Goal: Information Seeking & Learning: Learn about a topic

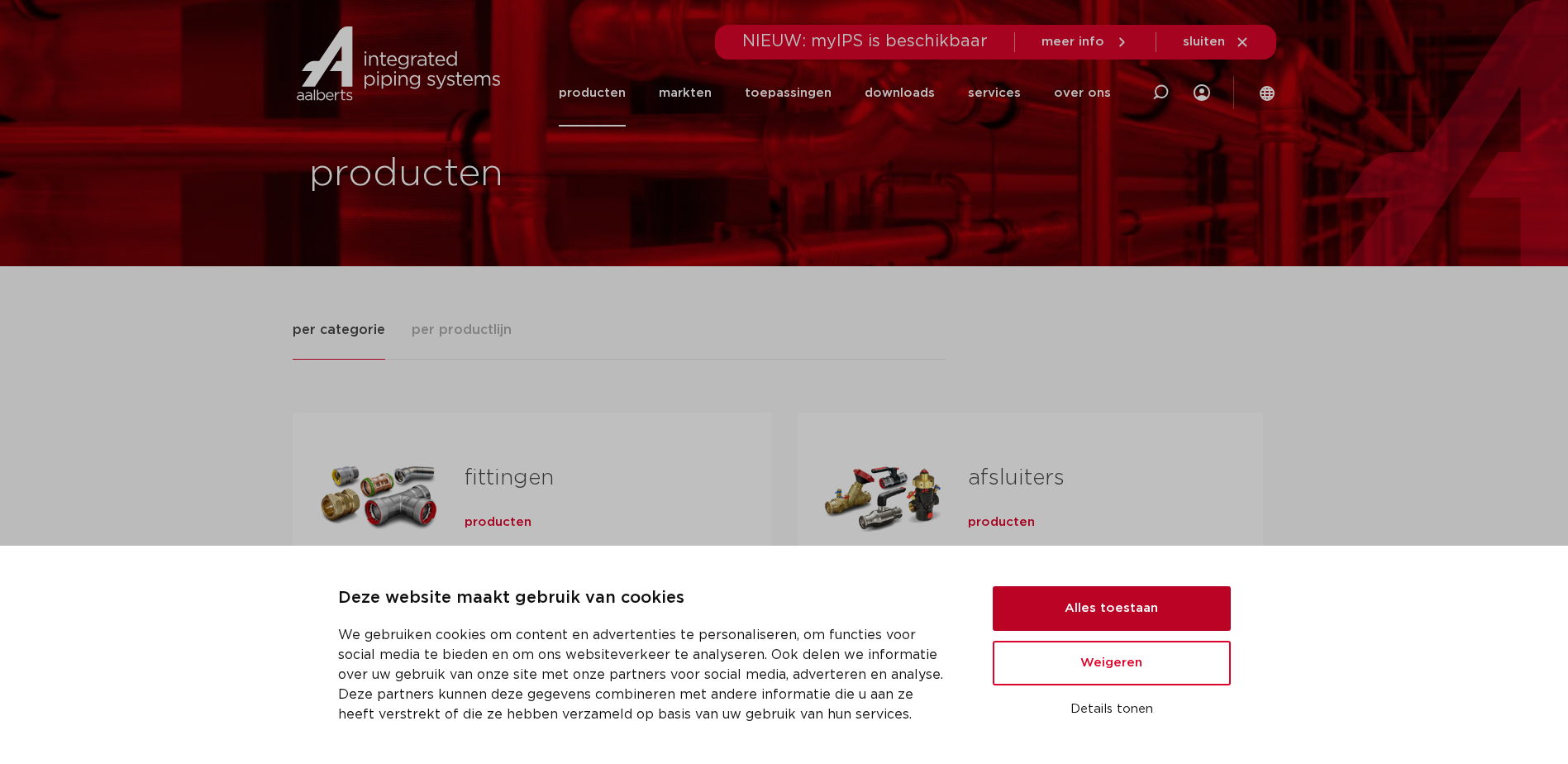
click at [1118, 604] on button "Alles toestaan" at bounding box center [1112, 609] width 238 height 45
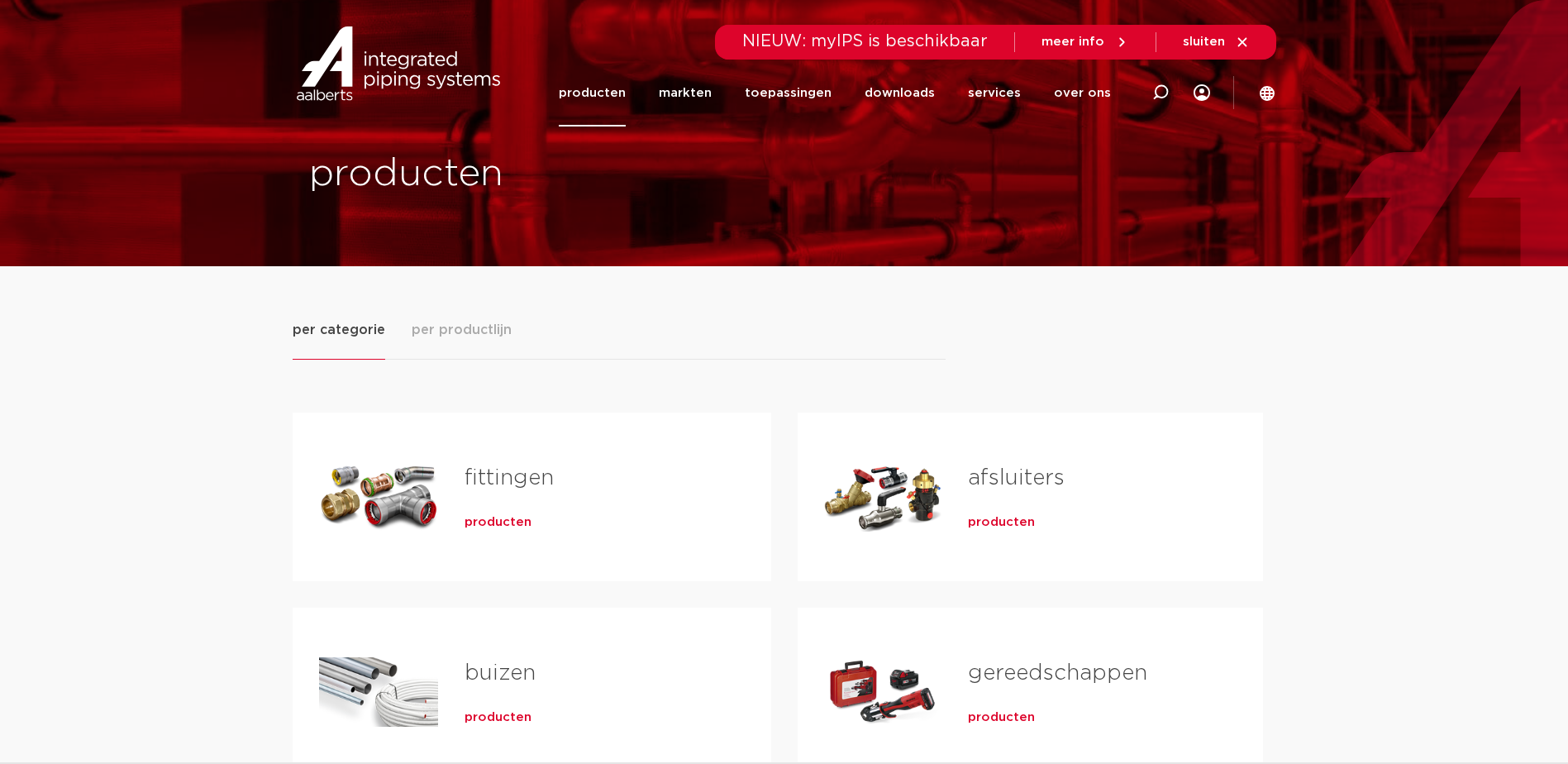
click at [1005, 521] on span "producten" at bounding box center [1001, 522] width 67 height 16
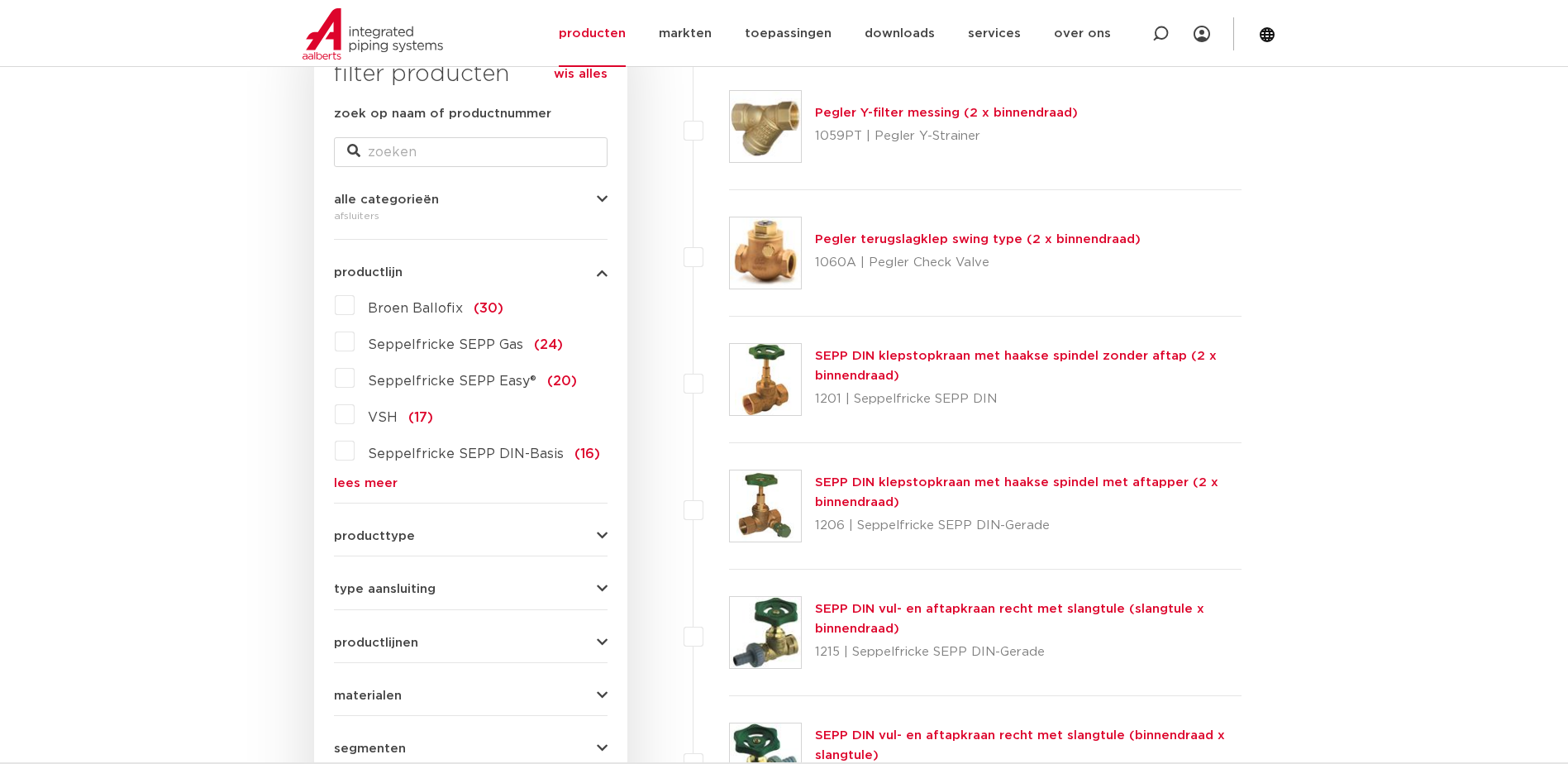
scroll to position [331, 0]
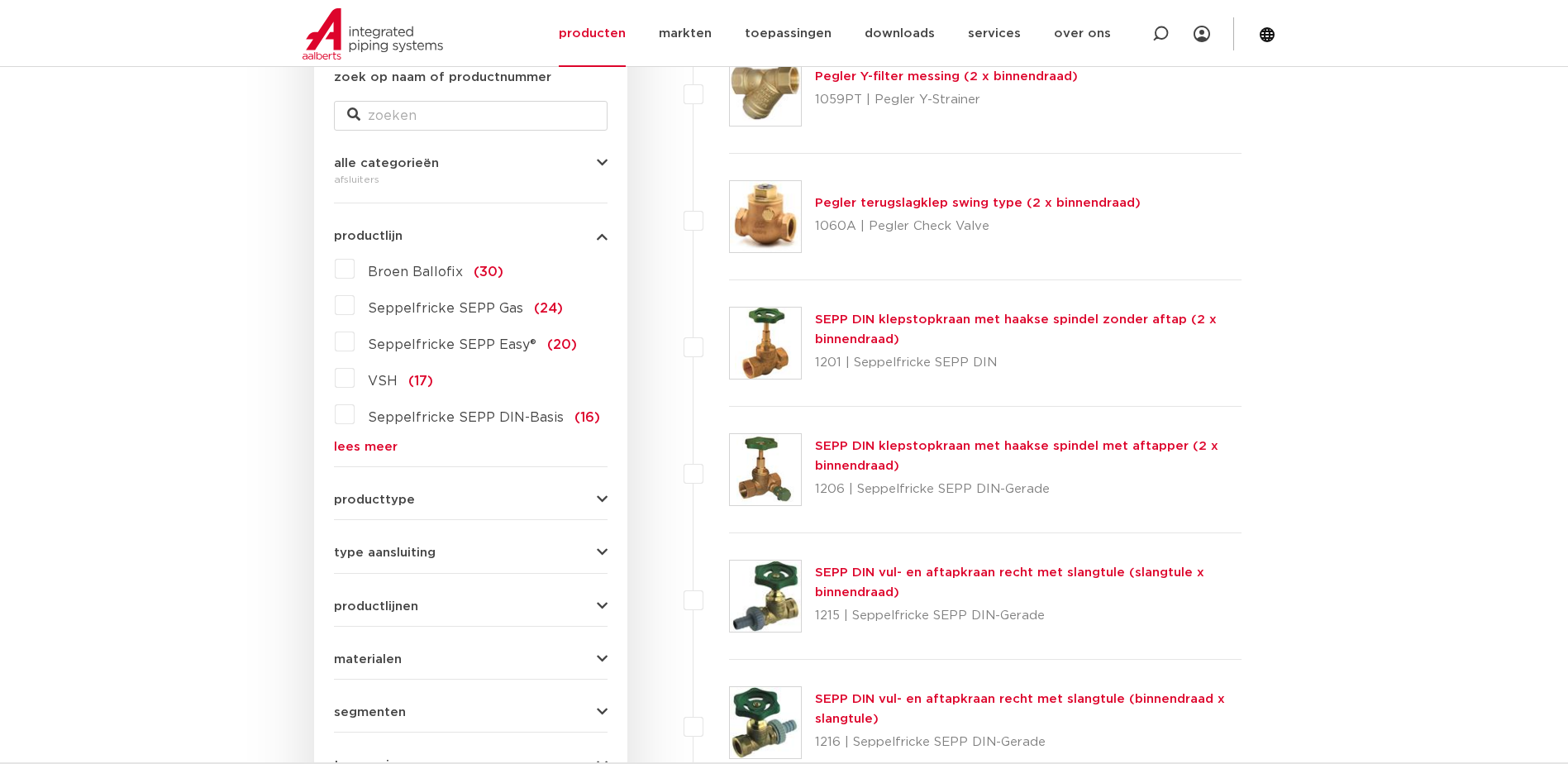
click at [593, 494] on button "producttype" at bounding box center [470, 500] width 274 height 13
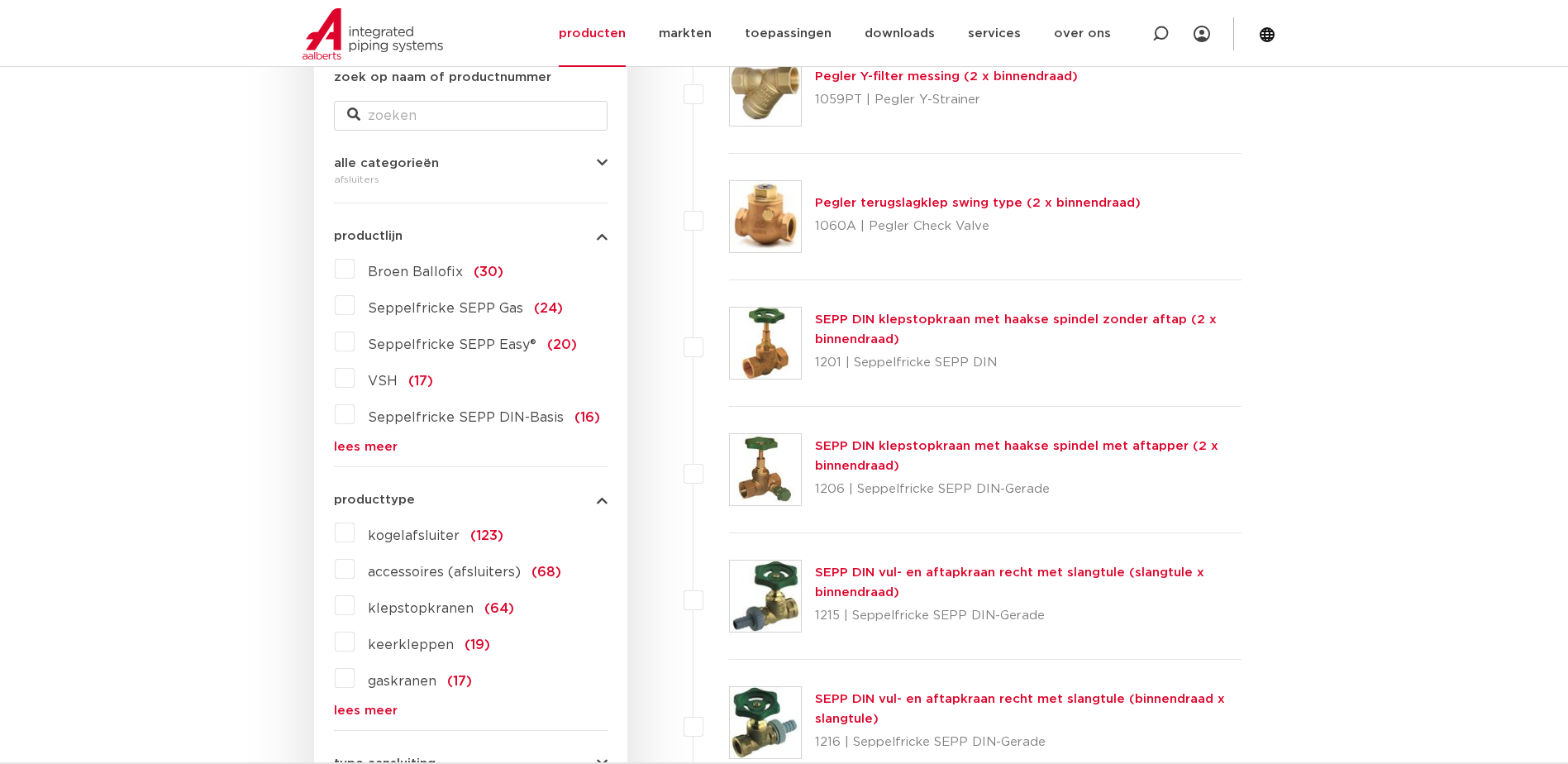
click at [354, 532] on label "kogelafsluiter (123)" at bounding box center [429, 532] width 149 height 26
click at [0, 0] on input "kogelafsluiter (123)" at bounding box center [0, 0] width 0 height 0
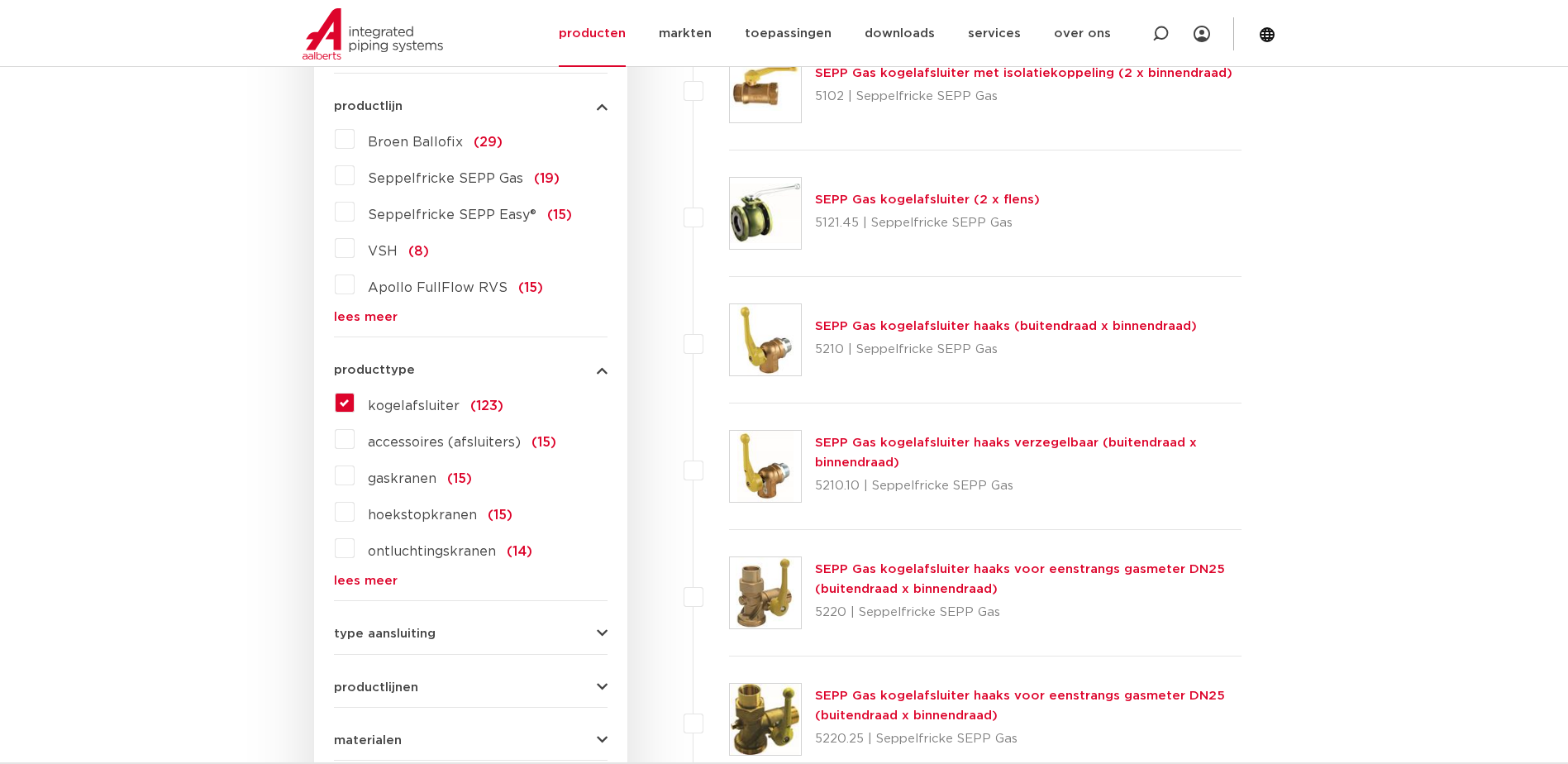
scroll to position [497, 0]
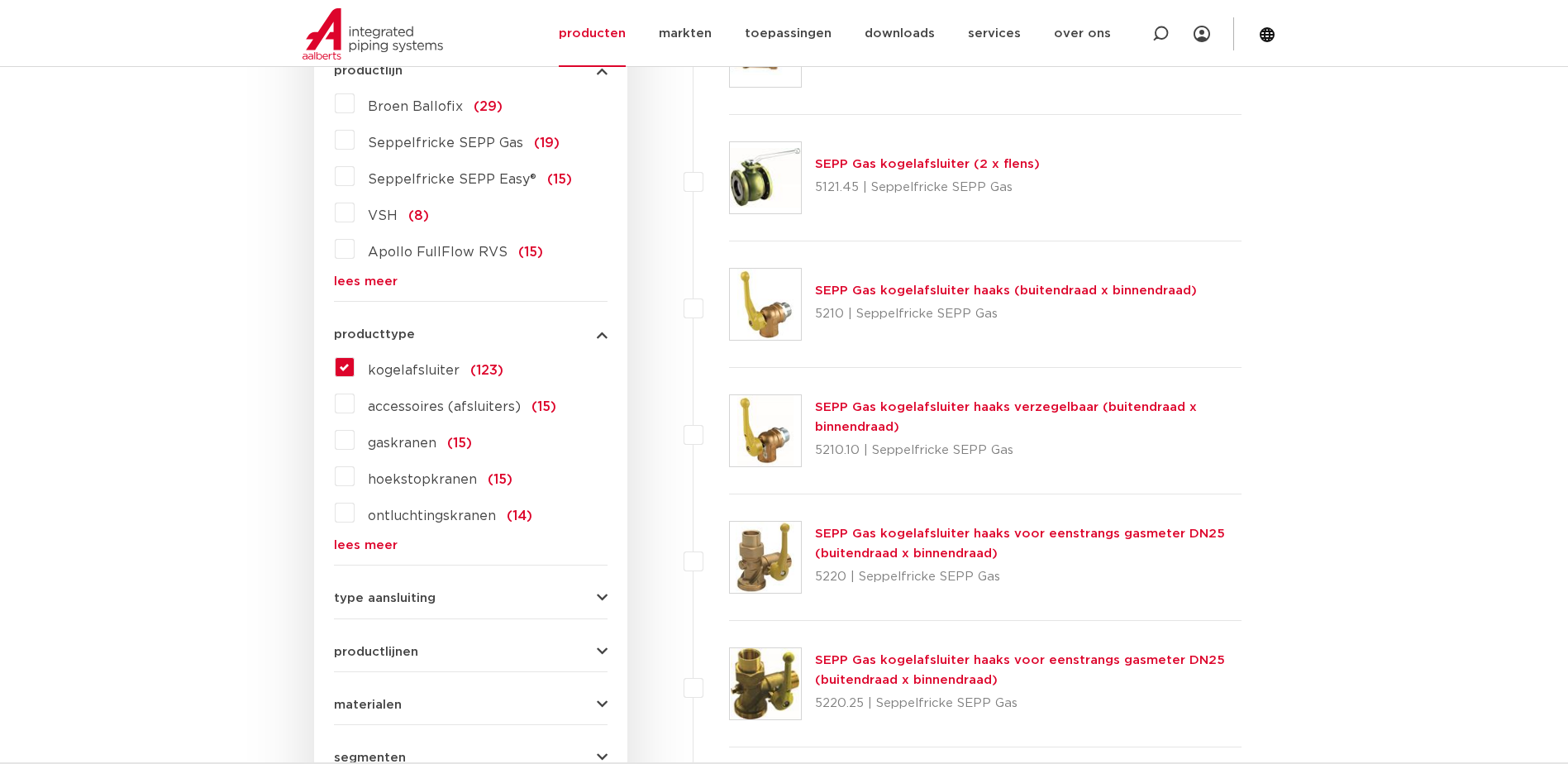
click at [354, 402] on label "accessoires (afsluiters) (15)" at bounding box center [455, 403] width 201 height 26
click at [0, 0] on input "accessoires (afsluiters) (15)" at bounding box center [0, 0] width 0 height 0
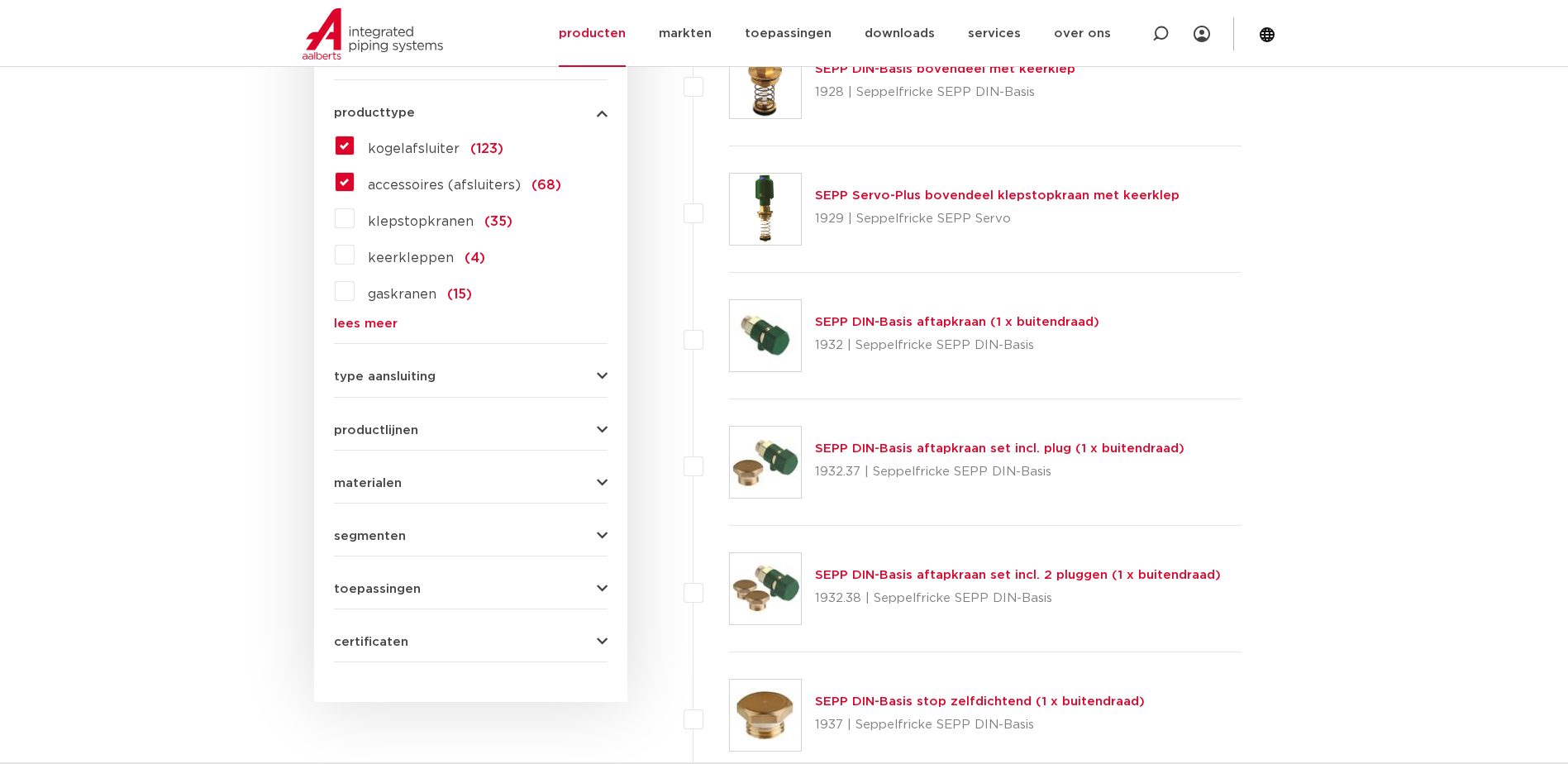
scroll to position [747, 0]
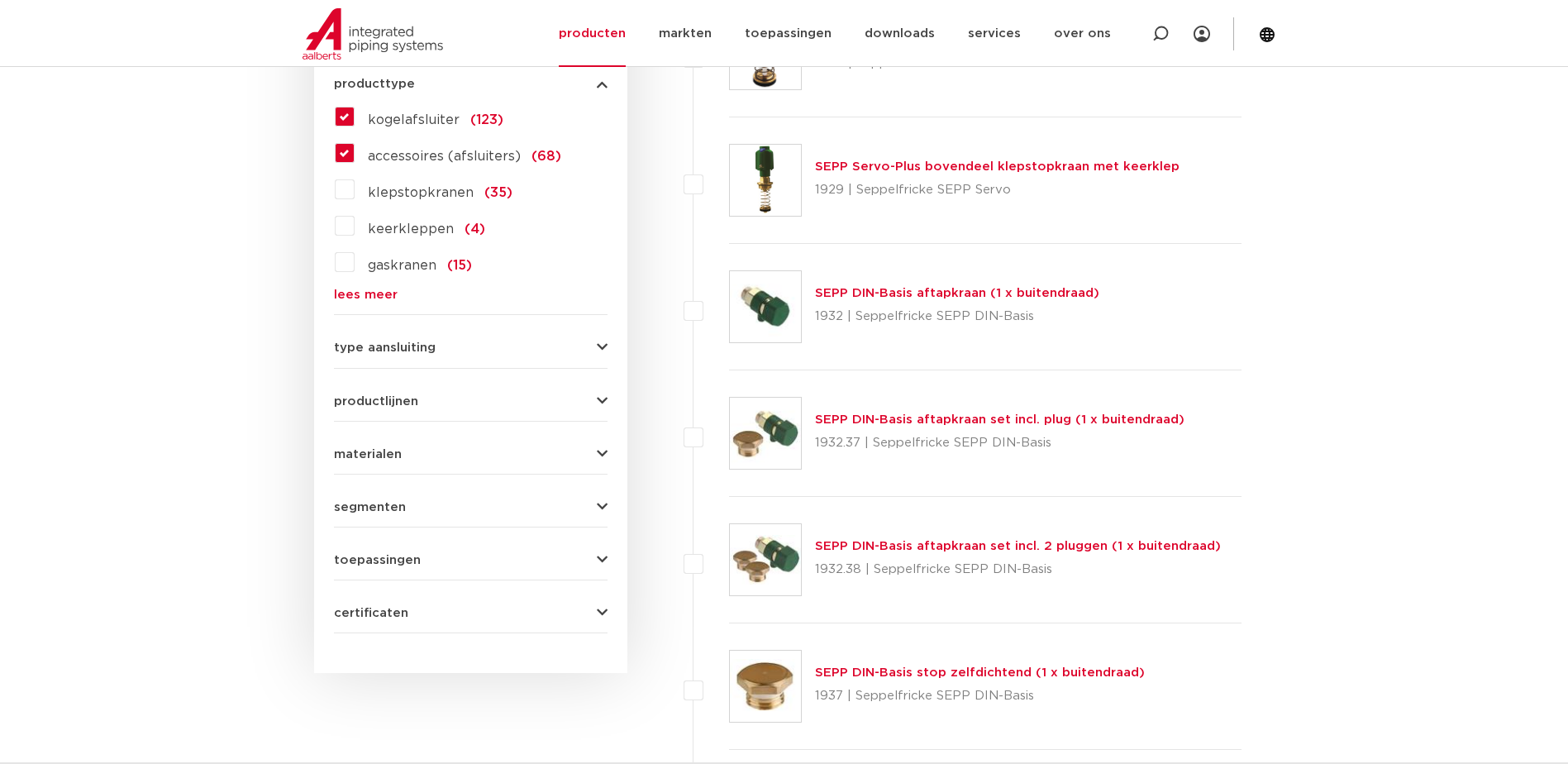
click at [602, 443] on div "materialen messing (134) roestvaststaal (20) gietijzer (2) staal (15) kunststof…" at bounding box center [470, 447] width 274 height 25
click at [602, 448] on icon "button" at bounding box center [602, 454] width 11 height 13
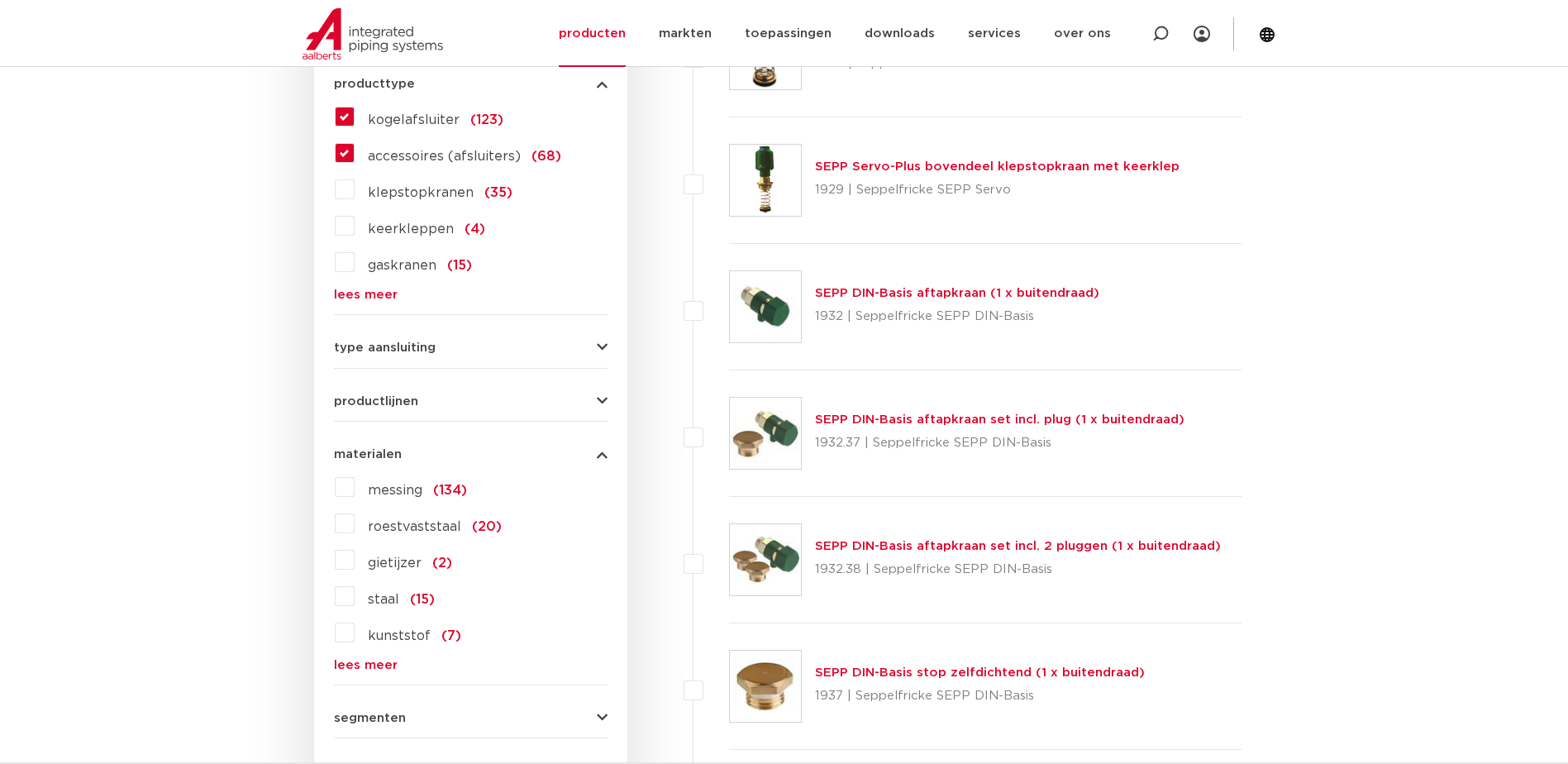
click at [354, 484] on label "messing (134)" at bounding box center [410, 486] width 112 height 26
click at [0, 0] on input "messing (134)" at bounding box center [0, 0] width 0 height 0
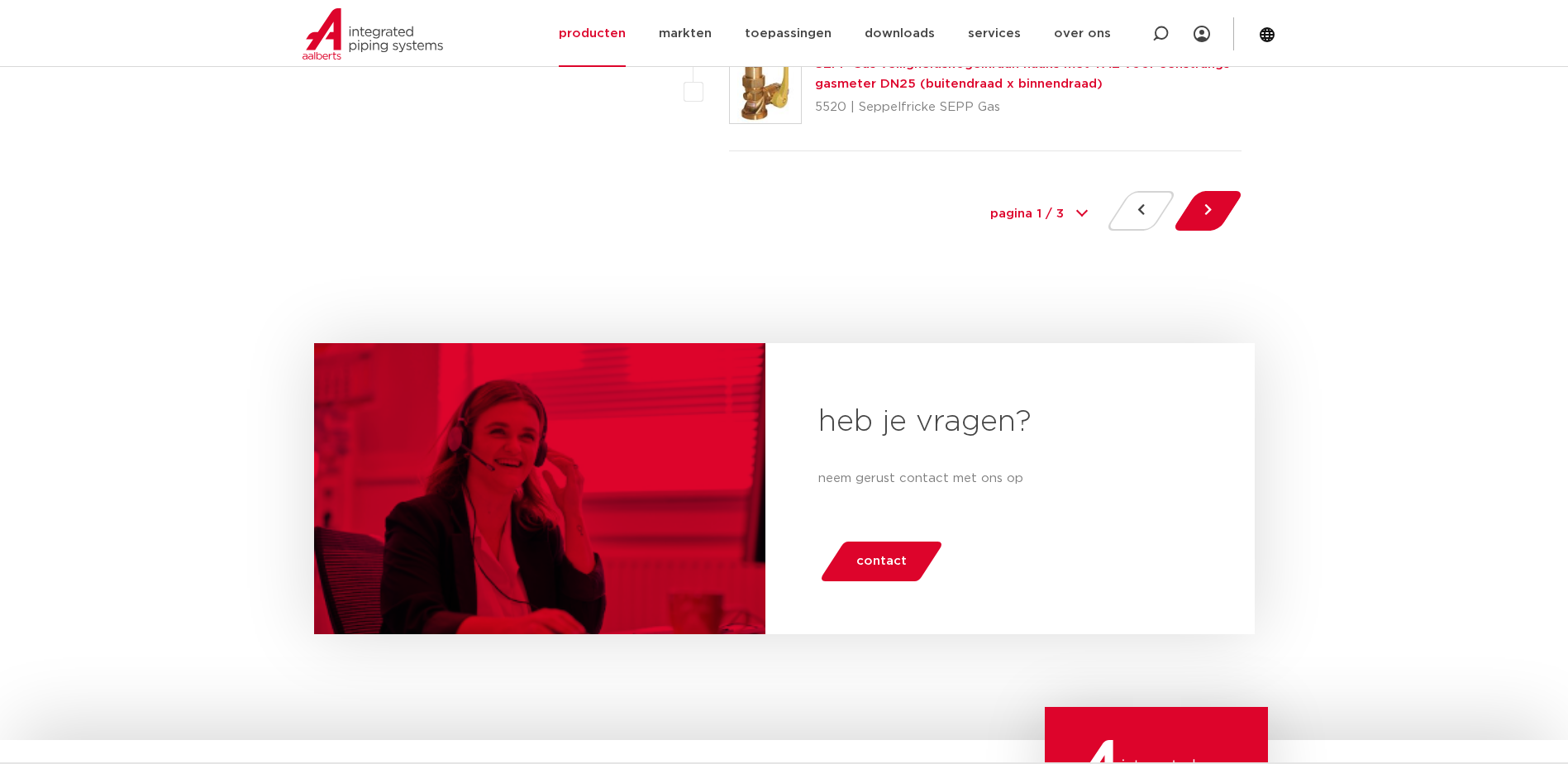
scroll to position [7809, 0]
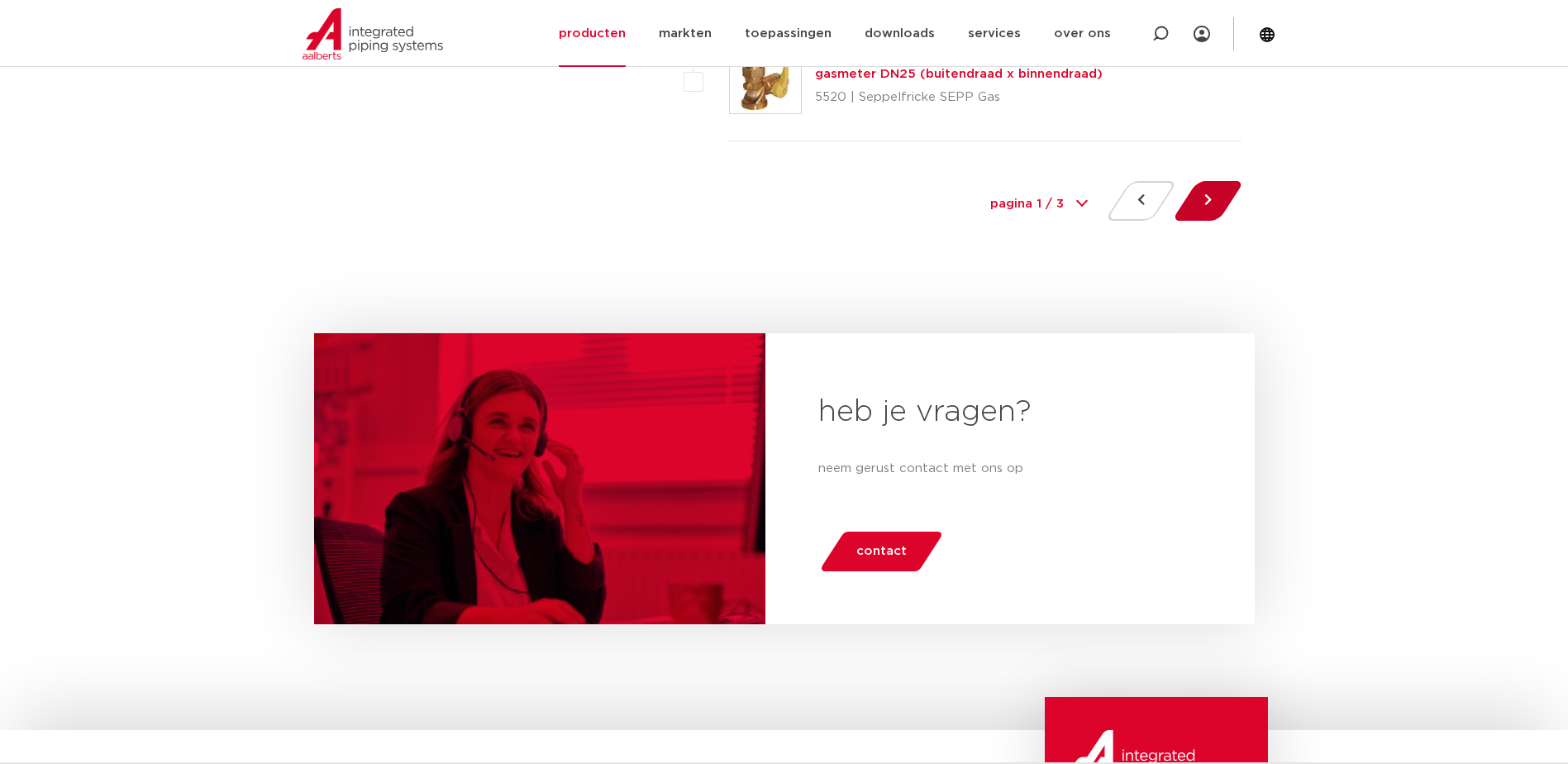
click at [1215, 198] on button at bounding box center [1208, 200] width 47 height 40
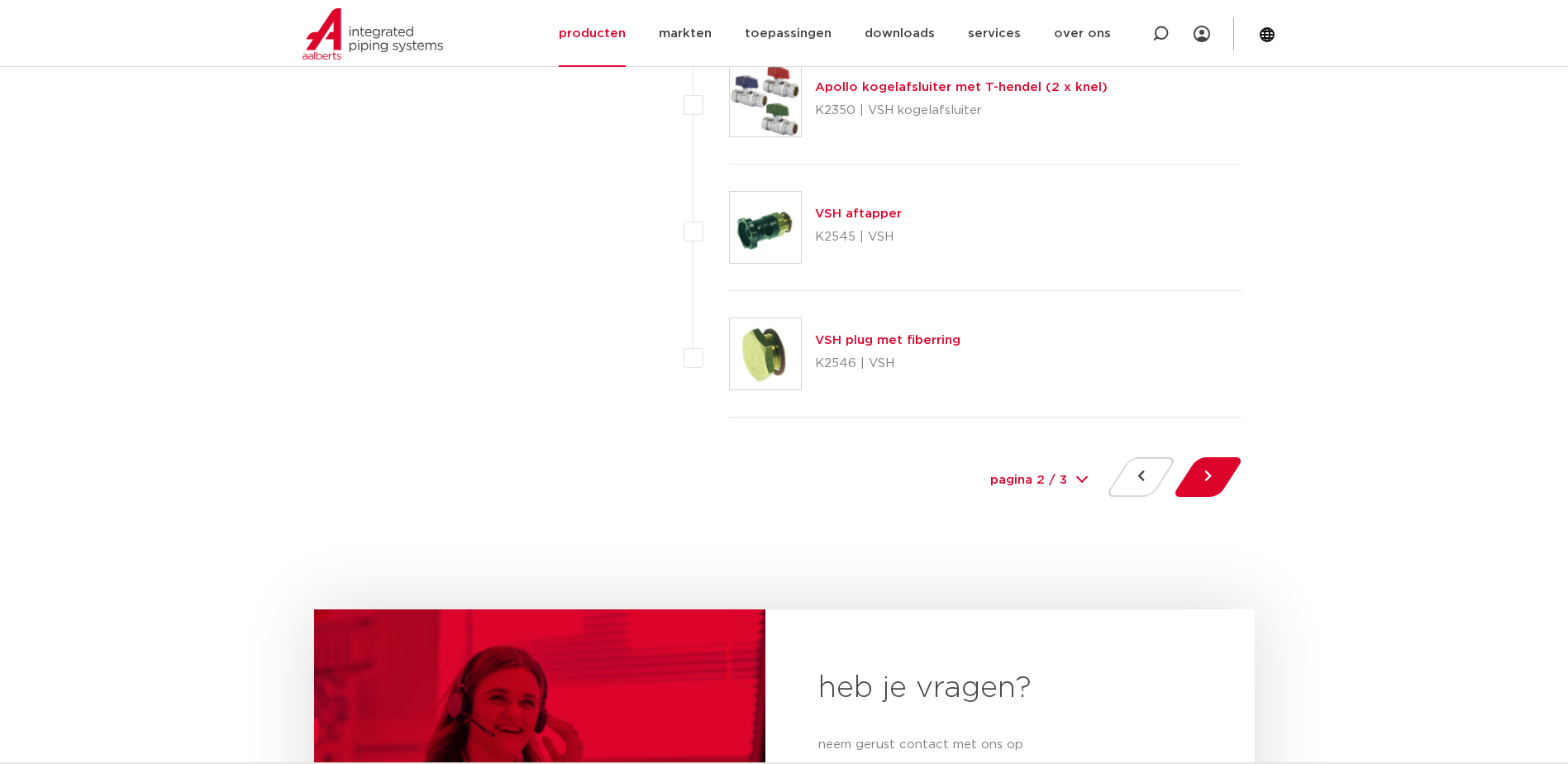
scroll to position [7574, 0]
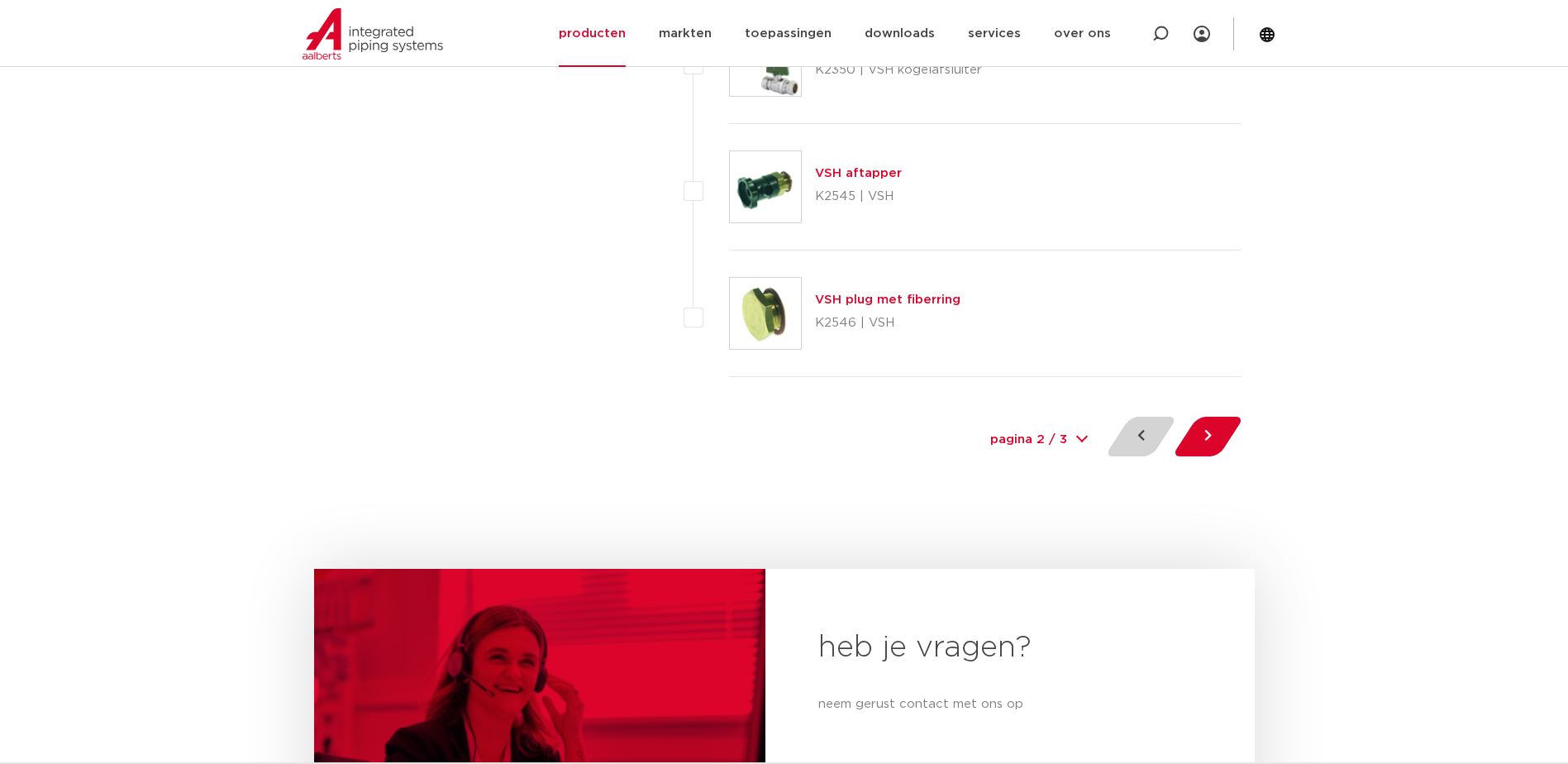
click at [1137, 437] on button at bounding box center [1141, 437] width 47 height 40
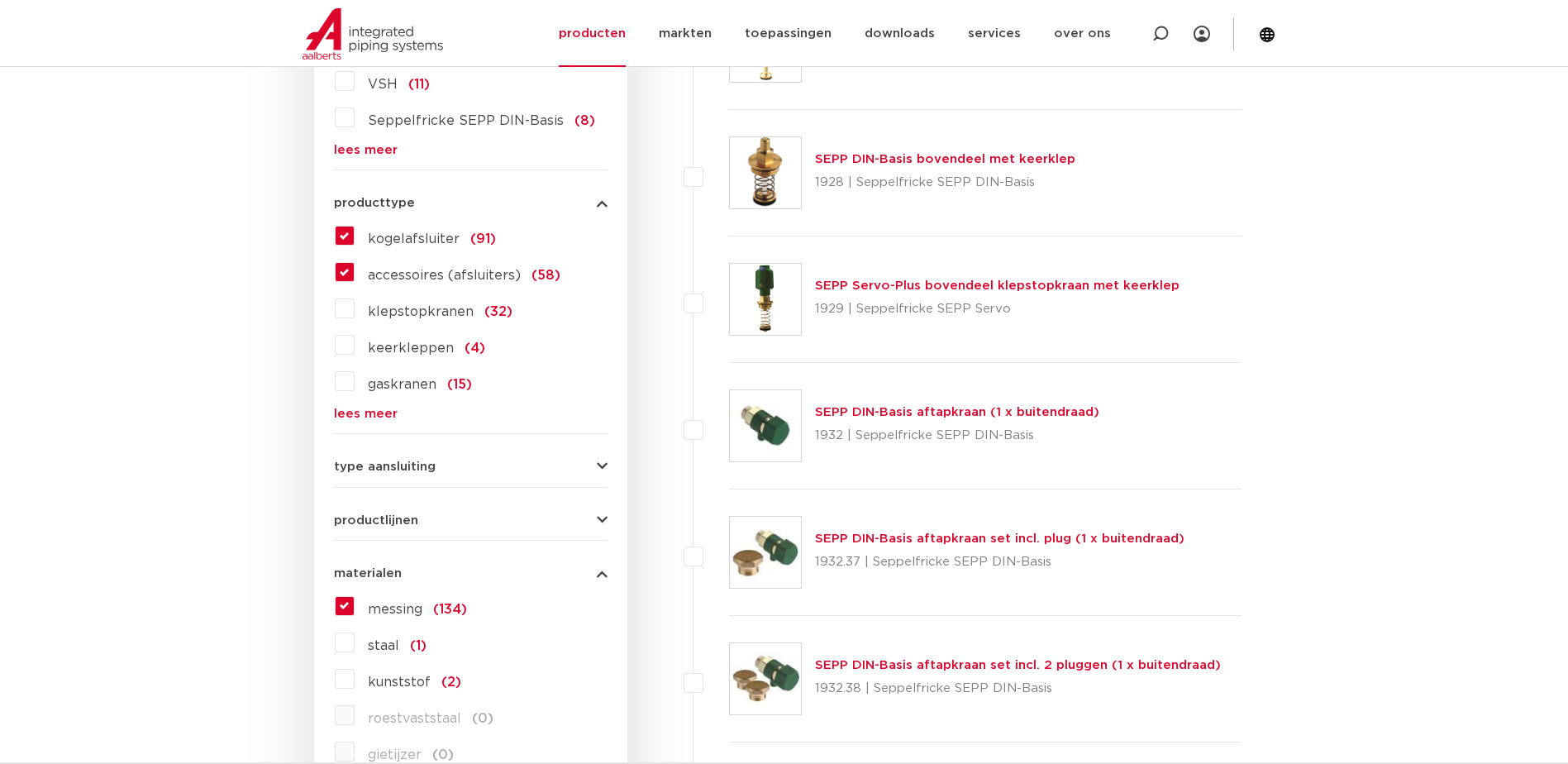
scroll to position [661, 0]
